Goal: Information Seeking & Learning: Learn about a topic

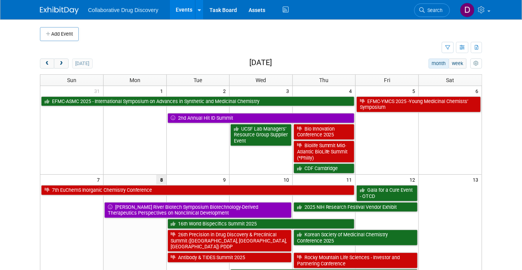
click at [447, 14] on link "Search" at bounding box center [432, 10] width 36 height 14
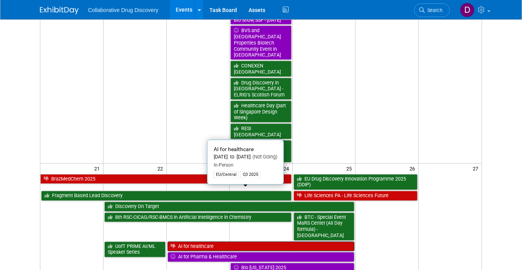
scroll to position [631, 0]
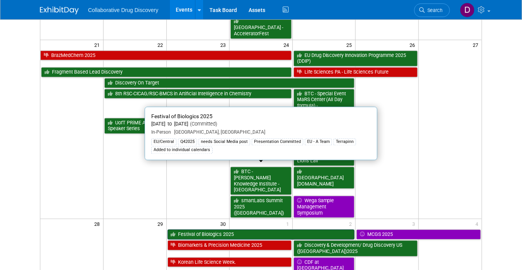
click at [274, 230] on link "Festival of Biologics 2025" at bounding box center [261, 235] width 187 height 10
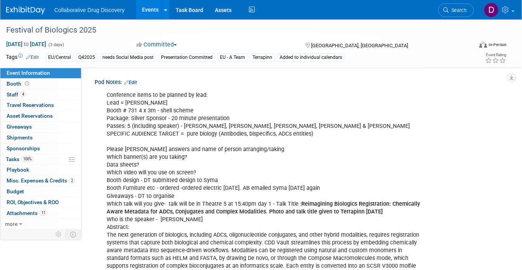
click at [136, 104] on div "Conference items to be planned by lead: Lead = Dimitris Booth # 731 4 x 3m - sh…" at bounding box center [263, 212] width 325 height 249
click at [135, 104] on div "Conference items to be planned by lead: Lead = Dimitris Booth # 731 4 x 3m - sh…" at bounding box center [263, 212] width 325 height 249
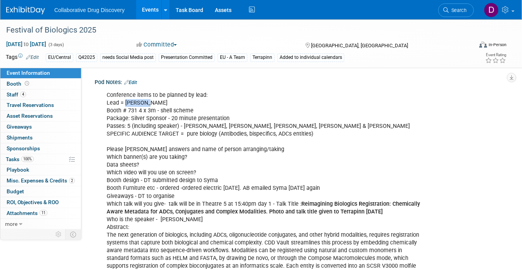
click at [135, 104] on div "Conference items to be planned by lead: Lead = Dimitris Booth # 731 4 x 3m - sh…" at bounding box center [263, 212] width 325 height 249
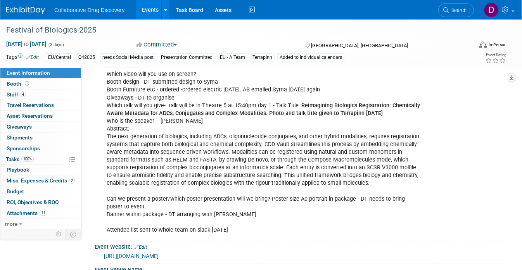
scroll to position [130, 0]
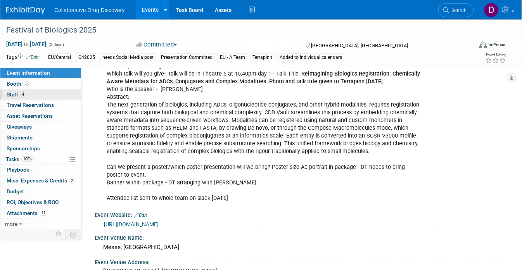
click at [26, 94] on link "4 Staff 4" at bounding box center [40, 95] width 81 height 10
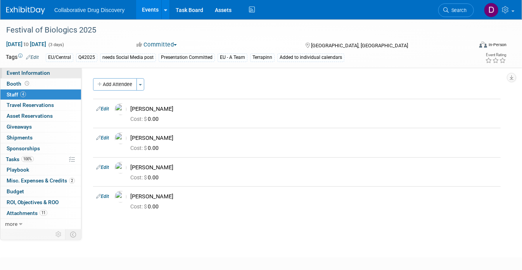
click at [52, 74] on link "Event Information" at bounding box center [40, 73] width 81 height 10
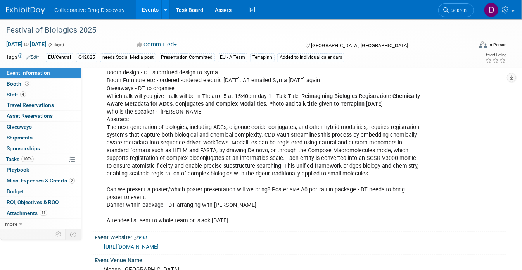
scroll to position [140, 0]
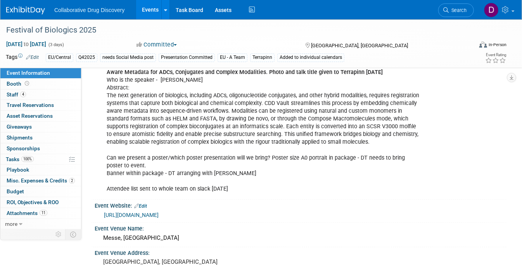
drag, startPoint x: 227, startPoint y: 188, endPoint x: 160, endPoint y: 128, distance: 90.6
click at [160, 128] on div "Conference items to be planned by lead: Lead = Dimitris Booth # 731 4 x 3m - sh…" at bounding box center [263, 72] width 325 height 249
click at [160, 127] on div "Conference items to be planned by lead: Lead = Dimitris Booth # 731 4 x 3m - sh…" at bounding box center [263, 72] width 325 height 249
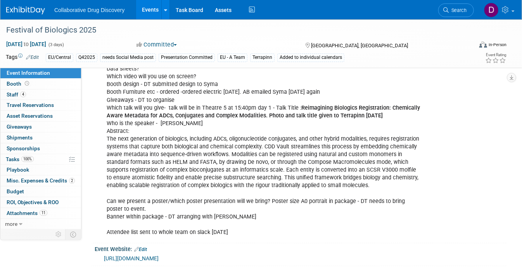
click at [247, 155] on div "Conference items to be planned by lead: Lead = Dimitris Booth # 731 4 x 3m - sh…" at bounding box center [263, 115] width 325 height 249
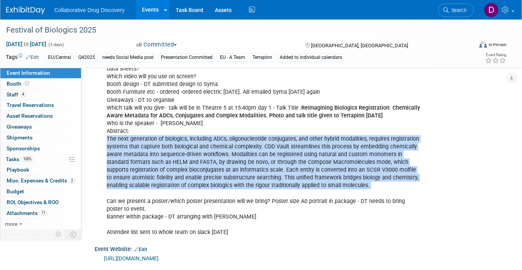
click at [247, 155] on div "Conference items to be planned by lead: Lead = Dimitris Booth # 731 4 x 3m - sh…" at bounding box center [263, 115] width 325 height 249
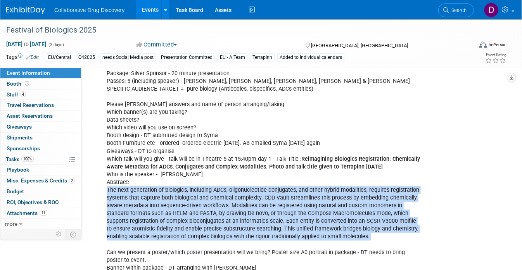
scroll to position [116, 0]
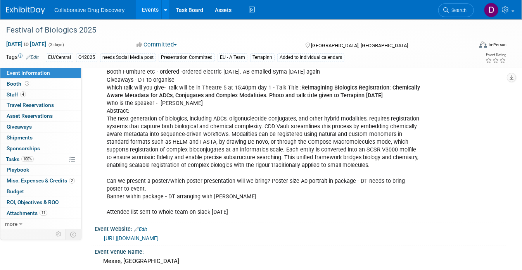
click at [235, 183] on div "Conference items to be planned by lead: Lead = Dimitris Booth # 731 4 x 3m - sh…" at bounding box center [263, 95] width 325 height 249
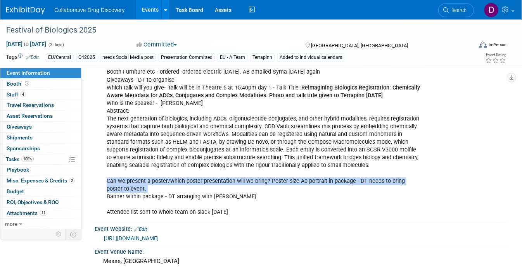
click at [226, 193] on div "Conference items to be planned by lead: Lead = Dimitris Booth # 731 4 x 3m - sh…" at bounding box center [263, 95] width 325 height 249
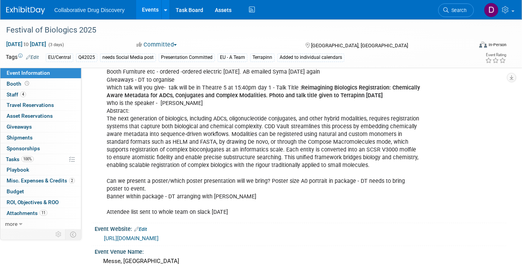
scroll to position [0, 0]
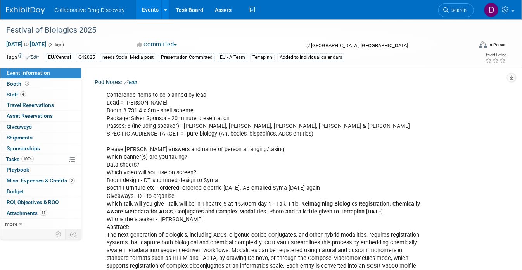
click at [154, 9] on link "Events" at bounding box center [150, 9] width 28 height 19
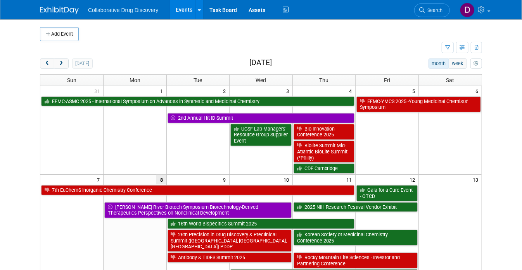
click at [449, 65] on button "month" at bounding box center [438, 64] width 21 height 10
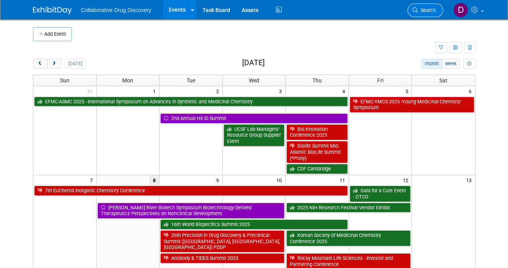
click at [414, 12] on icon at bounding box center [414, 9] width 5 height 5
